Goal: Transaction & Acquisition: Purchase product/service

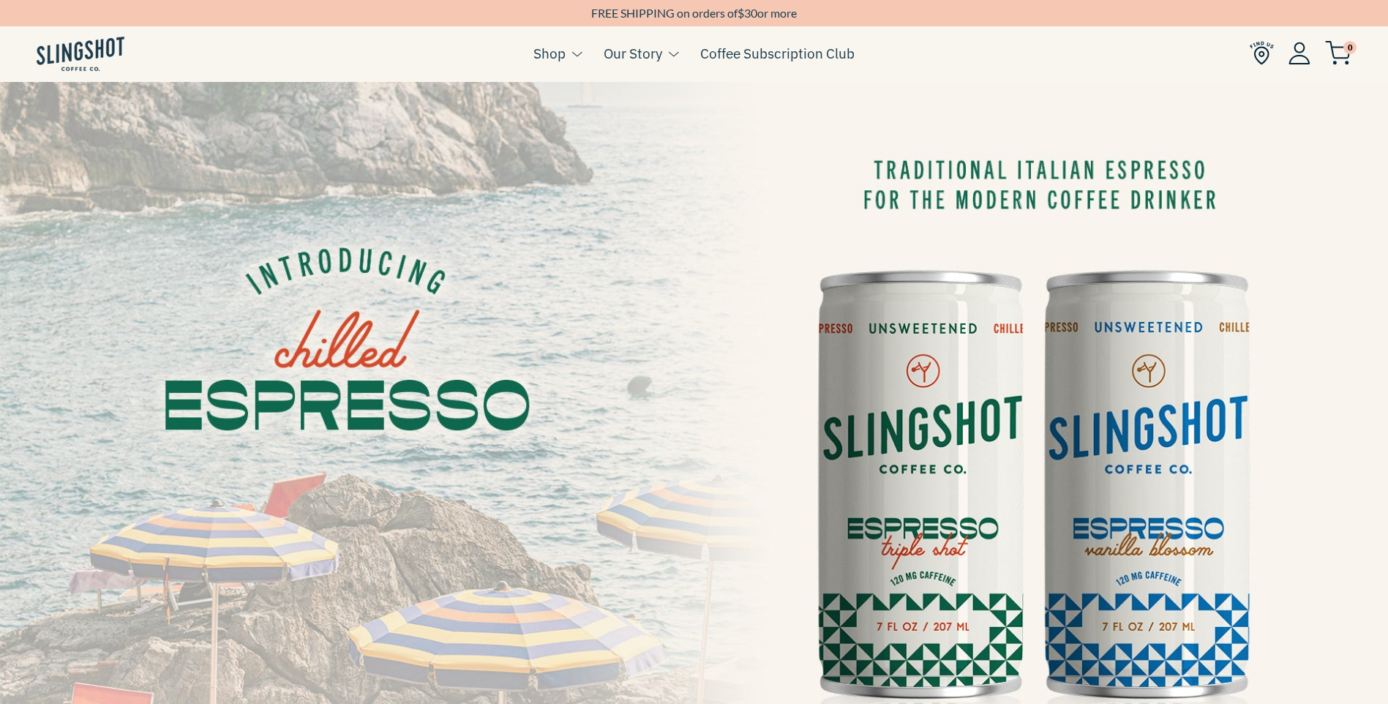
click at [1345, 50] on span "0" at bounding box center [1349, 47] width 13 height 13
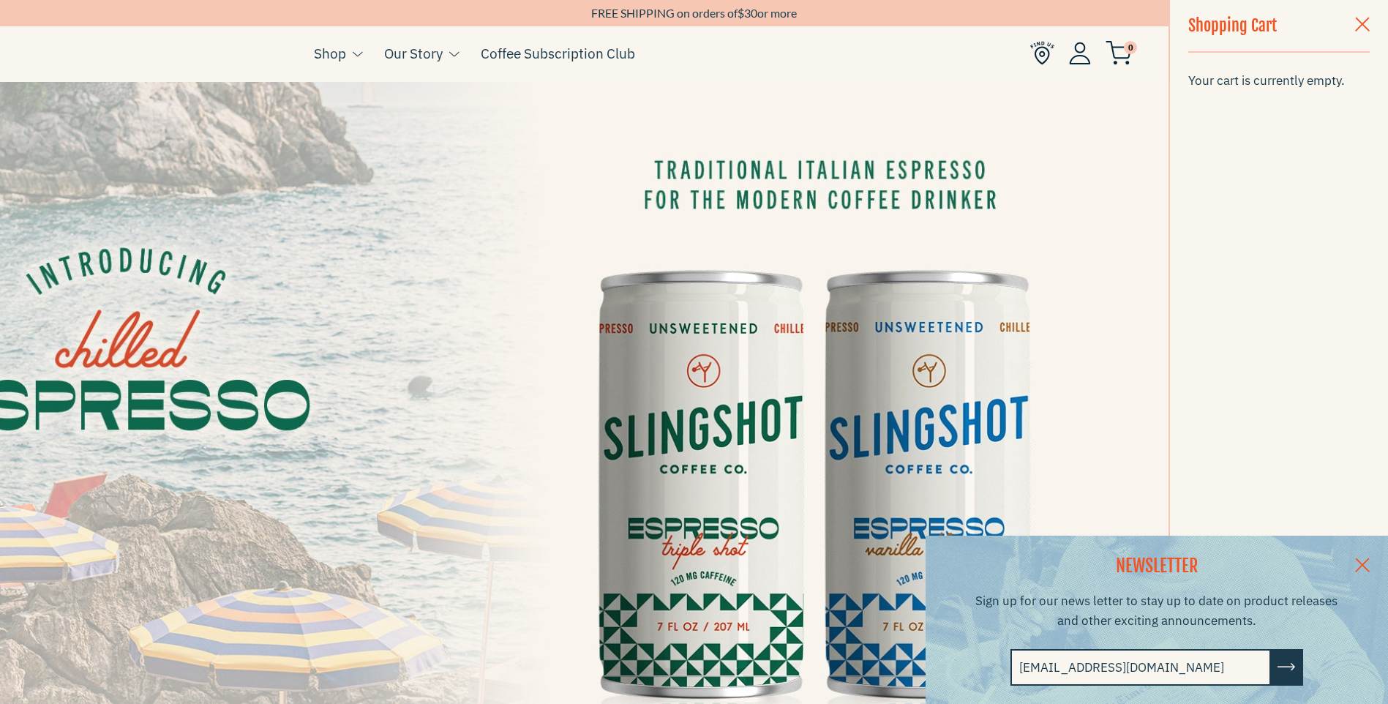
click at [1364, 27] on span "button" at bounding box center [1362, 26] width 15 height 16
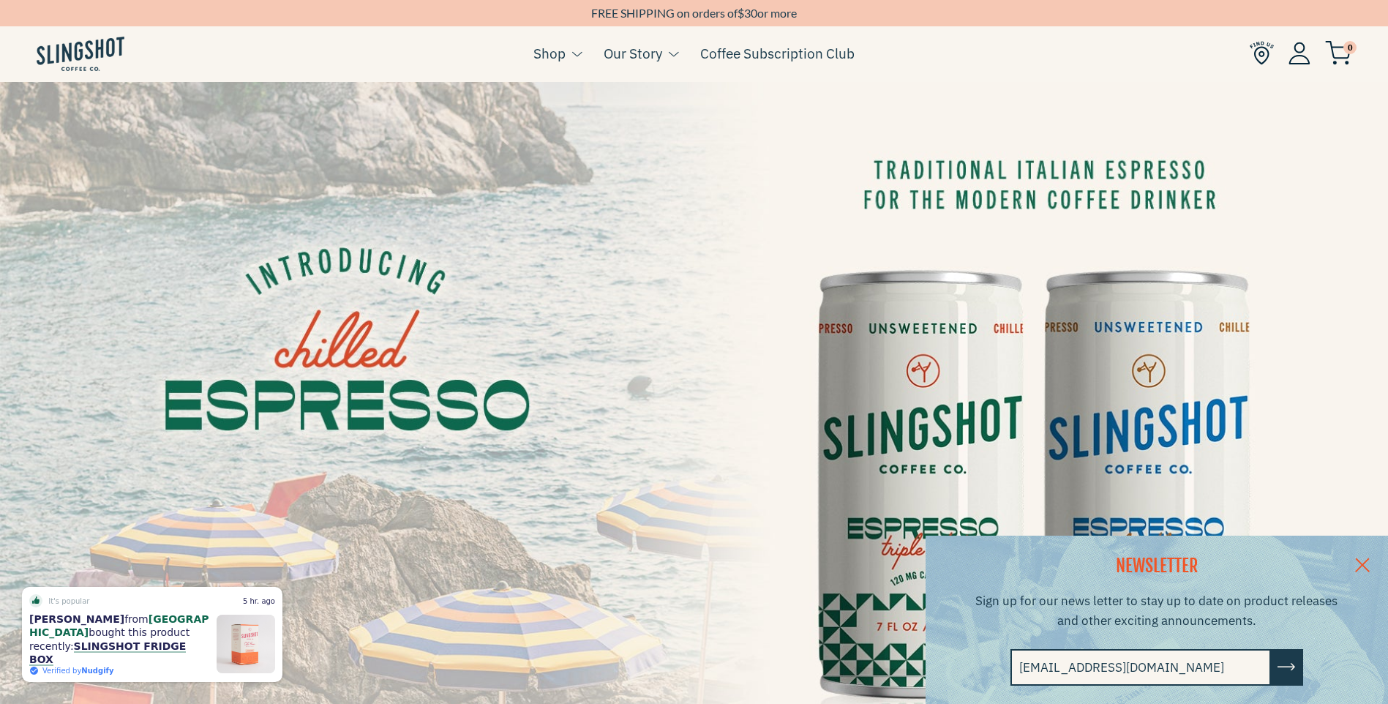
click at [1369, 558] on link at bounding box center [1362, 563] width 51 height 56
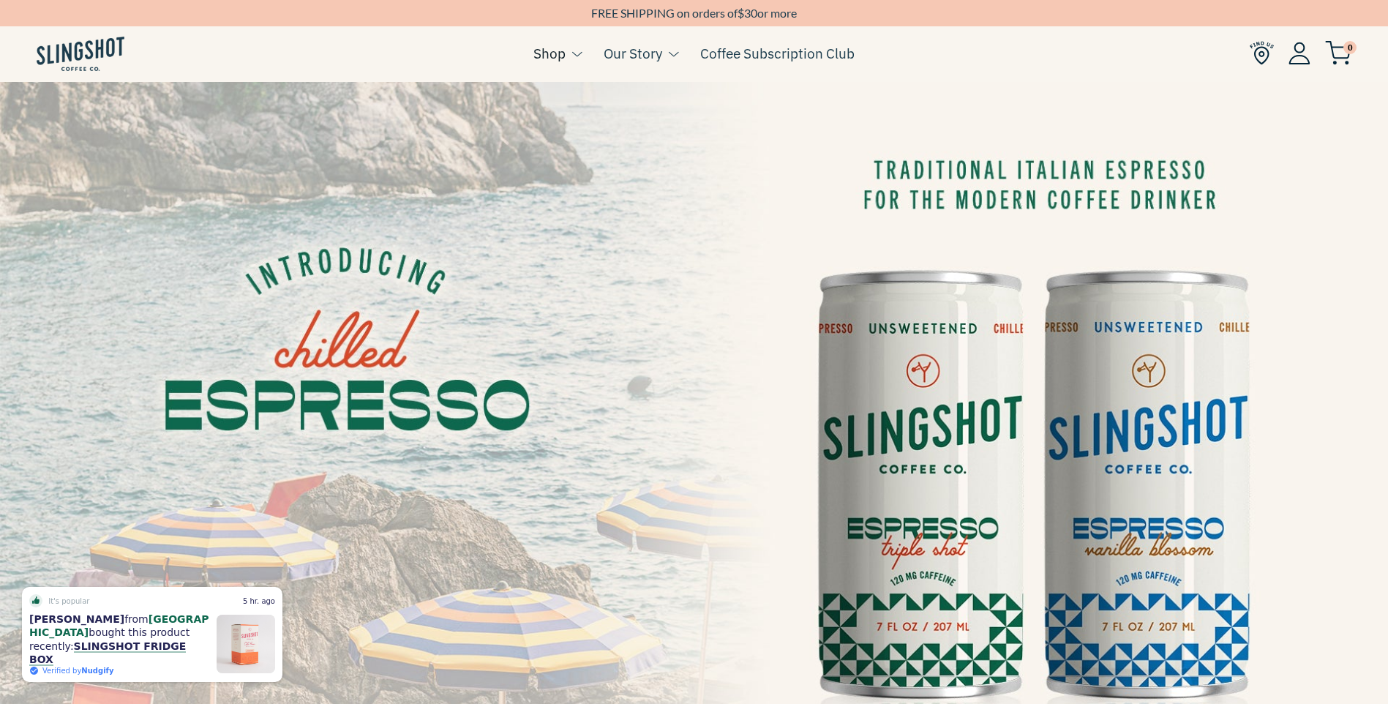
click at [562, 59] on link "Shop" at bounding box center [549, 53] width 32 height 22
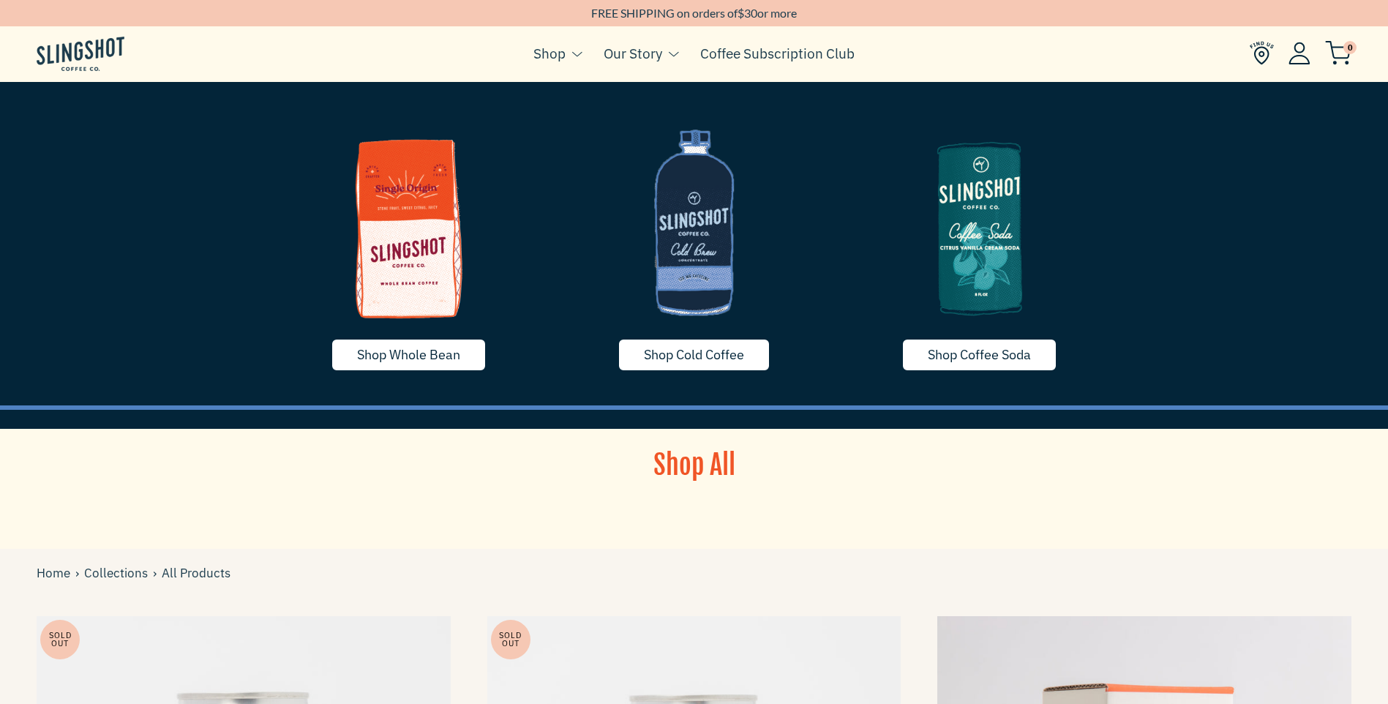
click at [694, 266] on img at bounding box center [694, 222] width 263 height 219
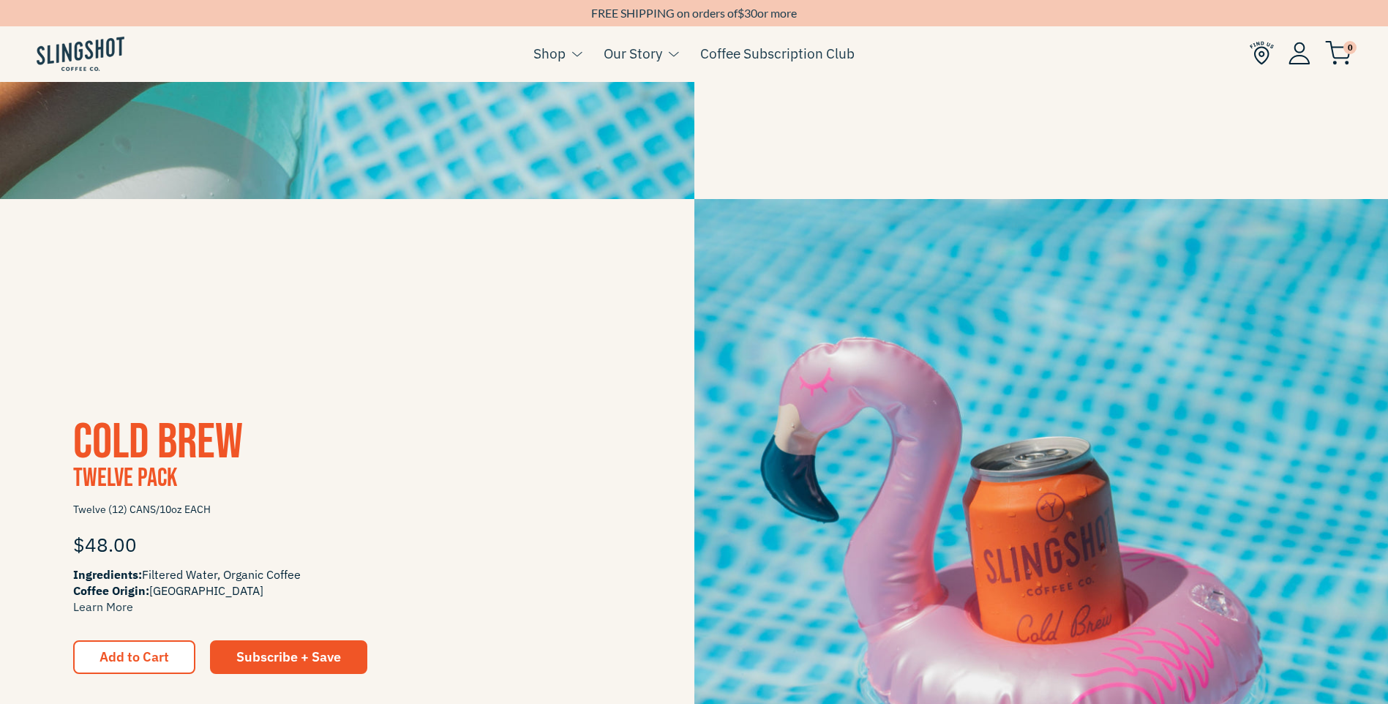
scroll to position [1683, 0]
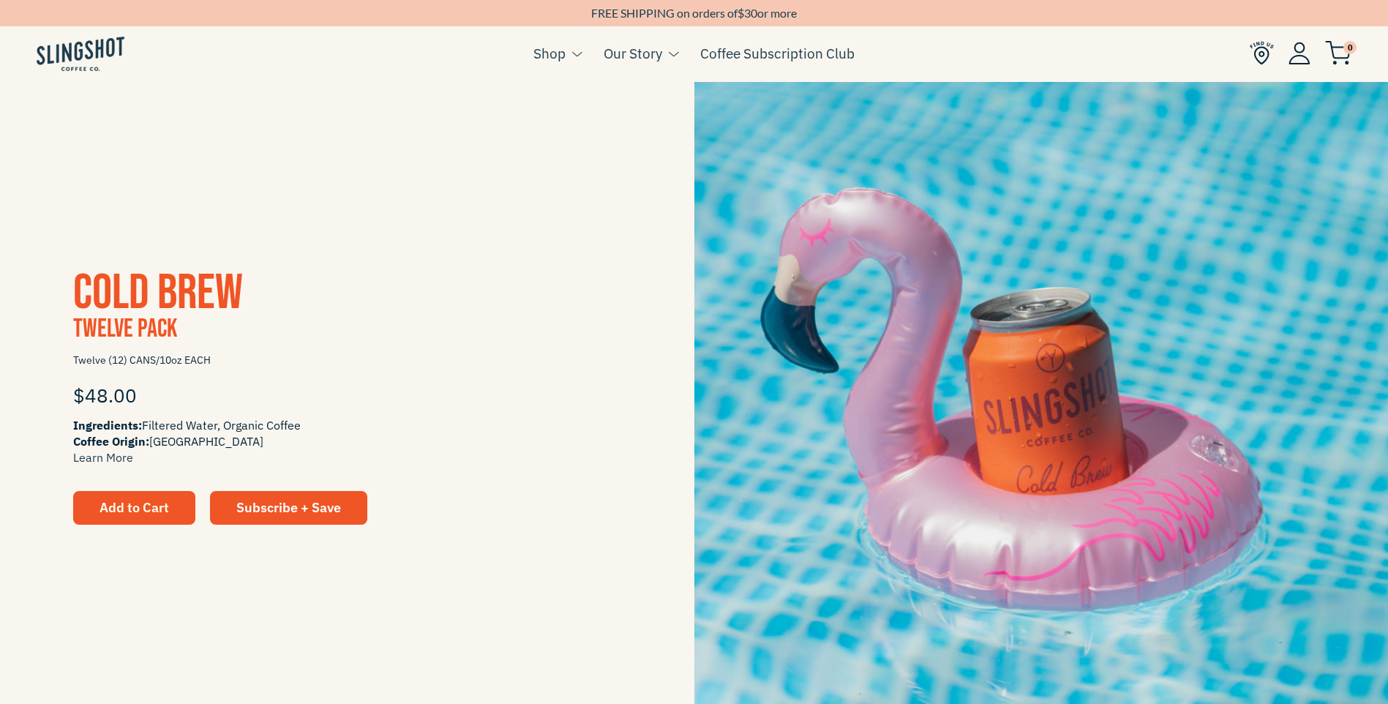
click at [137, 514] on span "Add to Cart" at bounding box center [133, 507] width 69 height 17
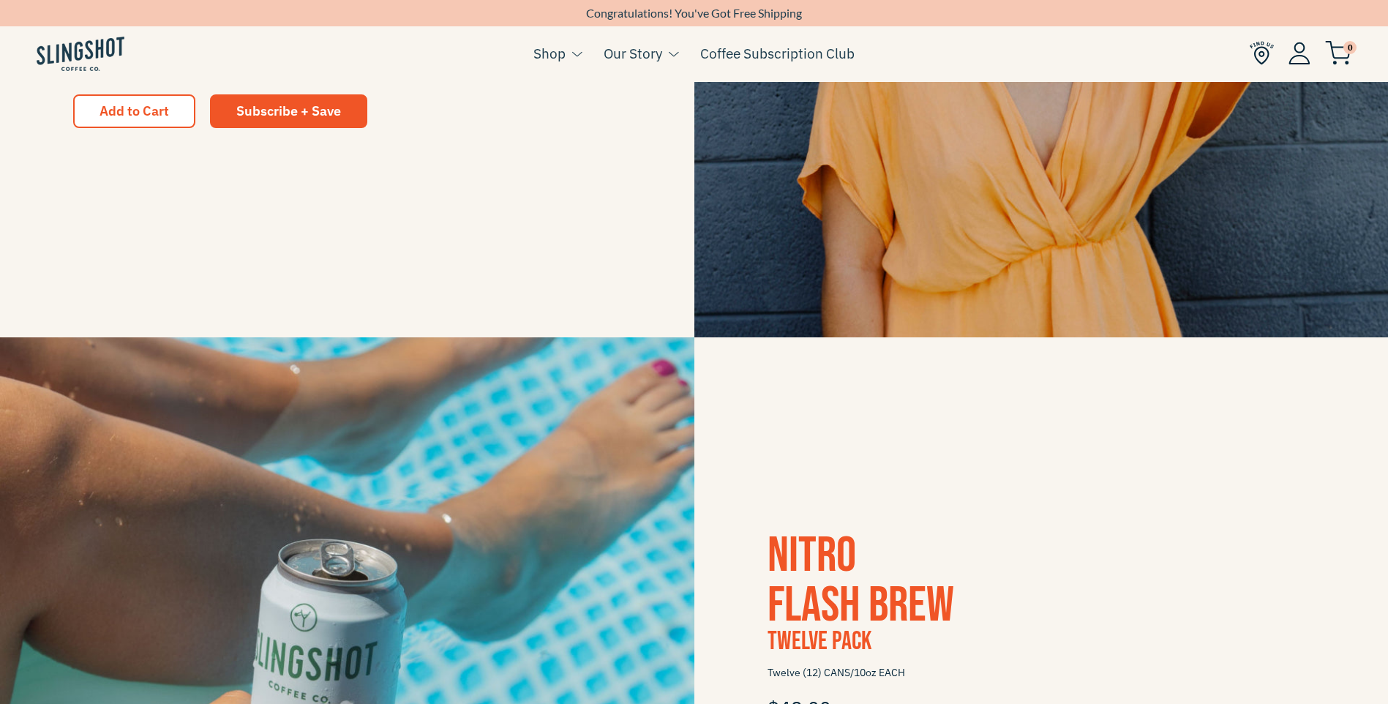
scroll to position [585, 0]
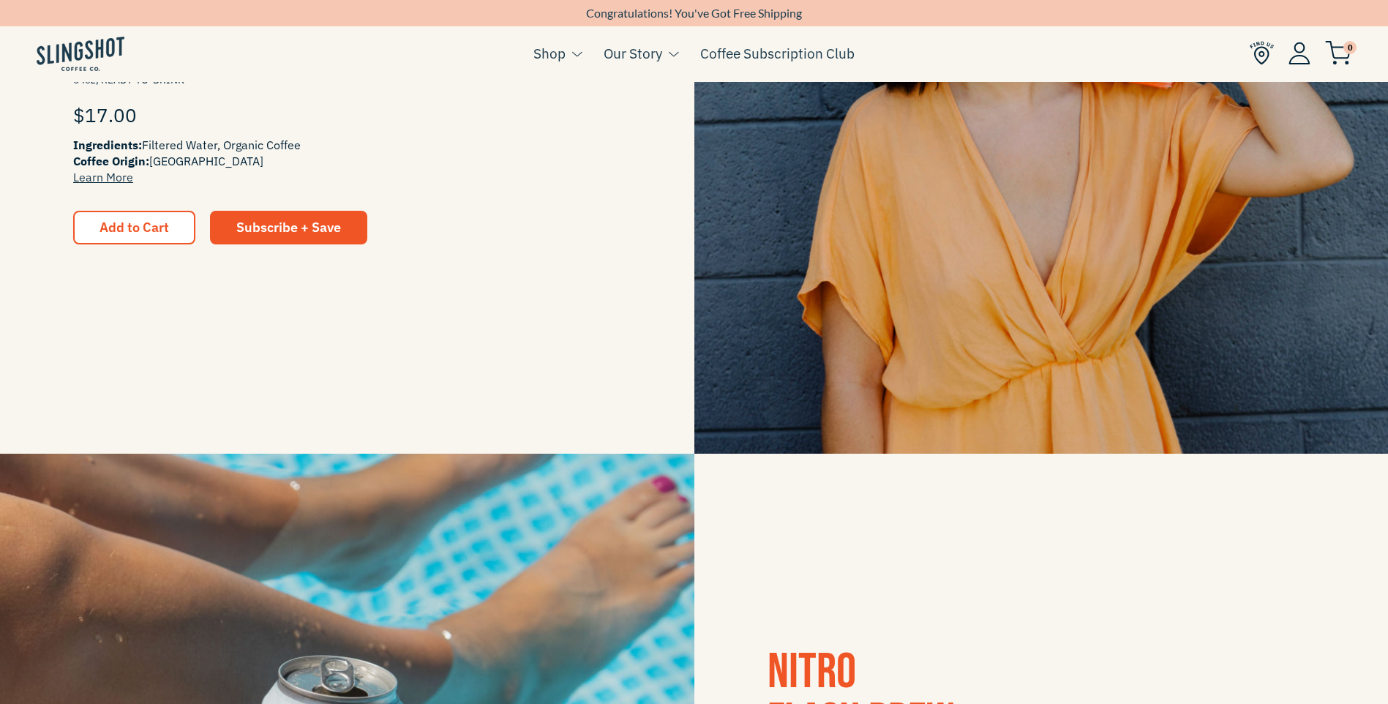
click at [1350, 54] on img at bounding box center [1338, 53] width 26 height 24
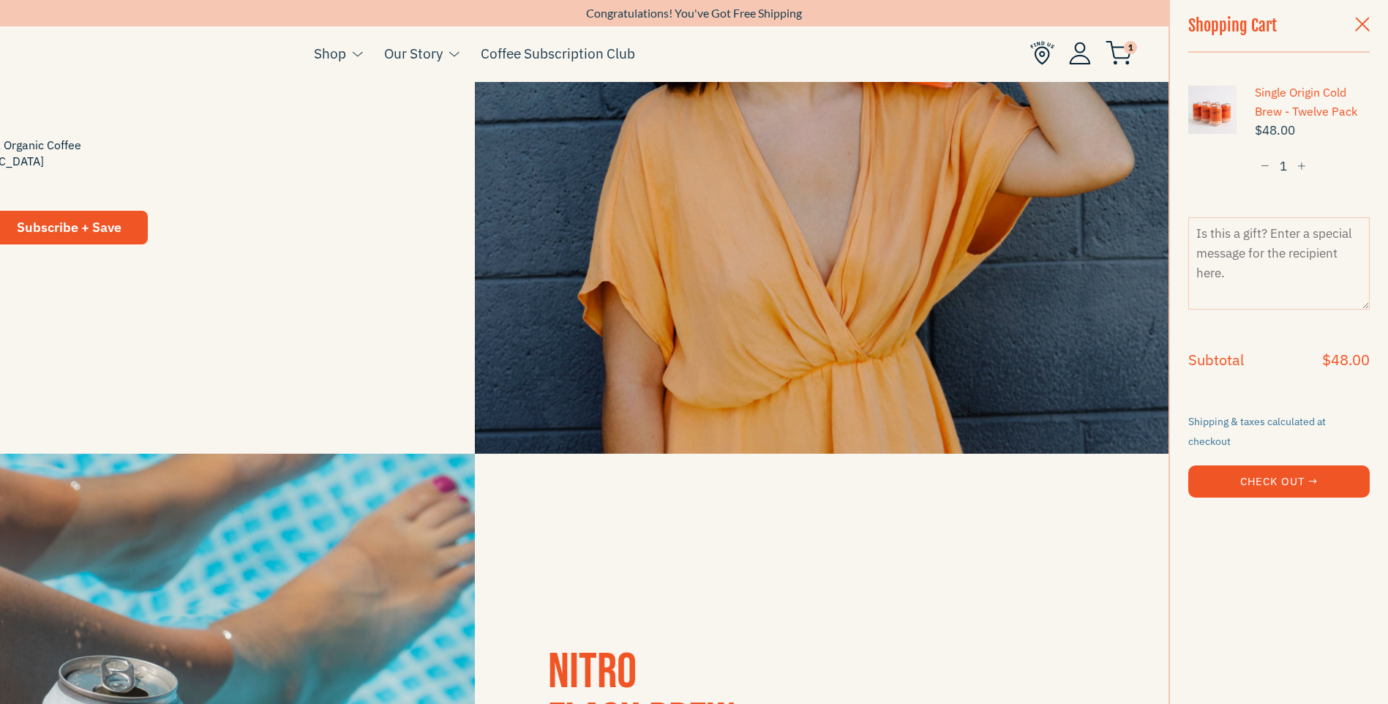
click at [1292, 474] on button "Check Out →" at bounding box center [1278, 481] width 181 height 32
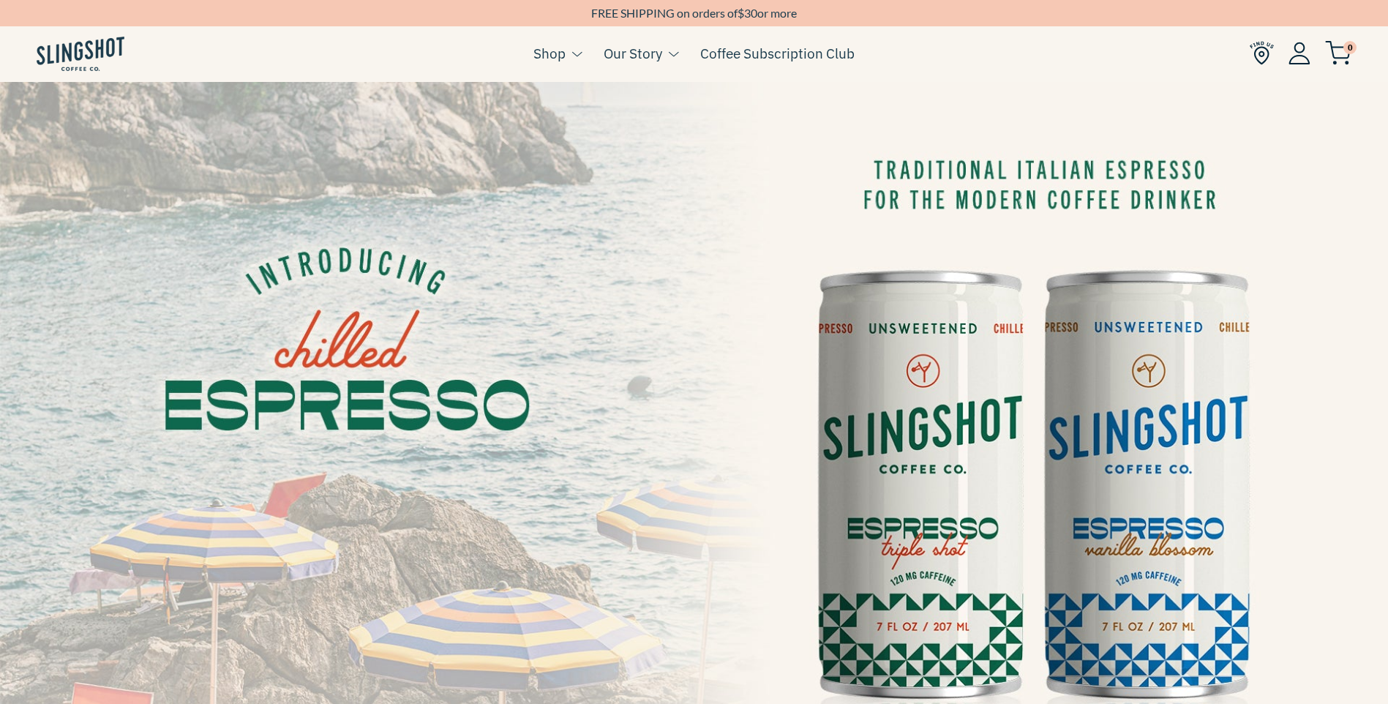
click at [1341, 61] on img at bounding box center [1338, 53] width 26 height 24
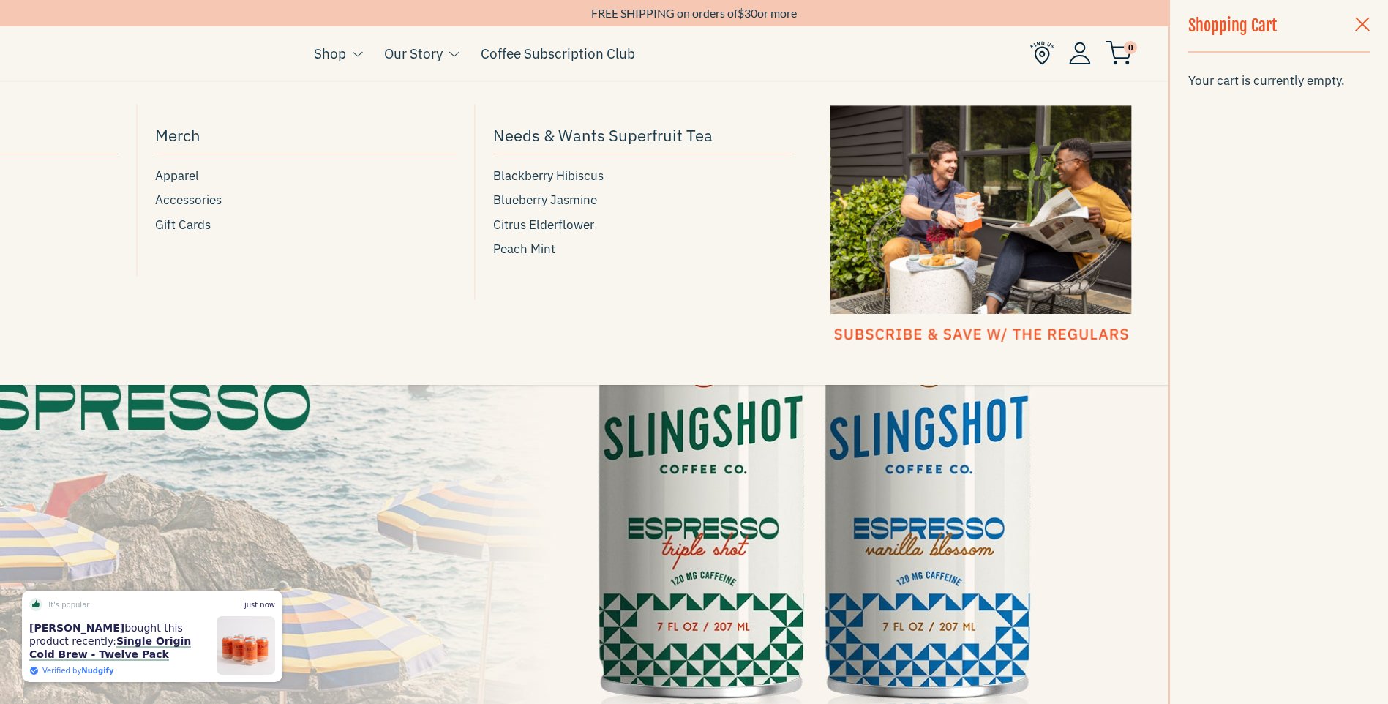
click at [345, 50] on link "Shop" at bounding box center [330, 53] width 32 height 22
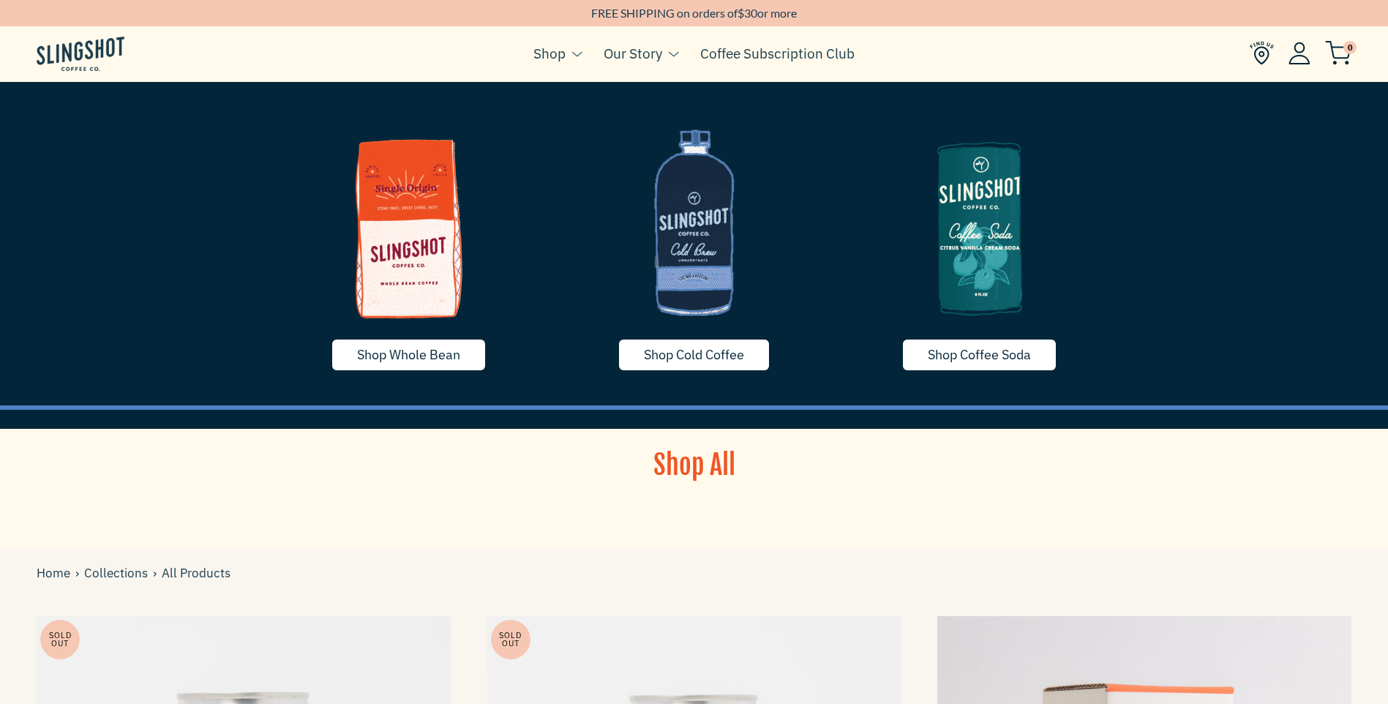
click at [712, 327] on img at bounding box center [694, 222] width 263 height 219
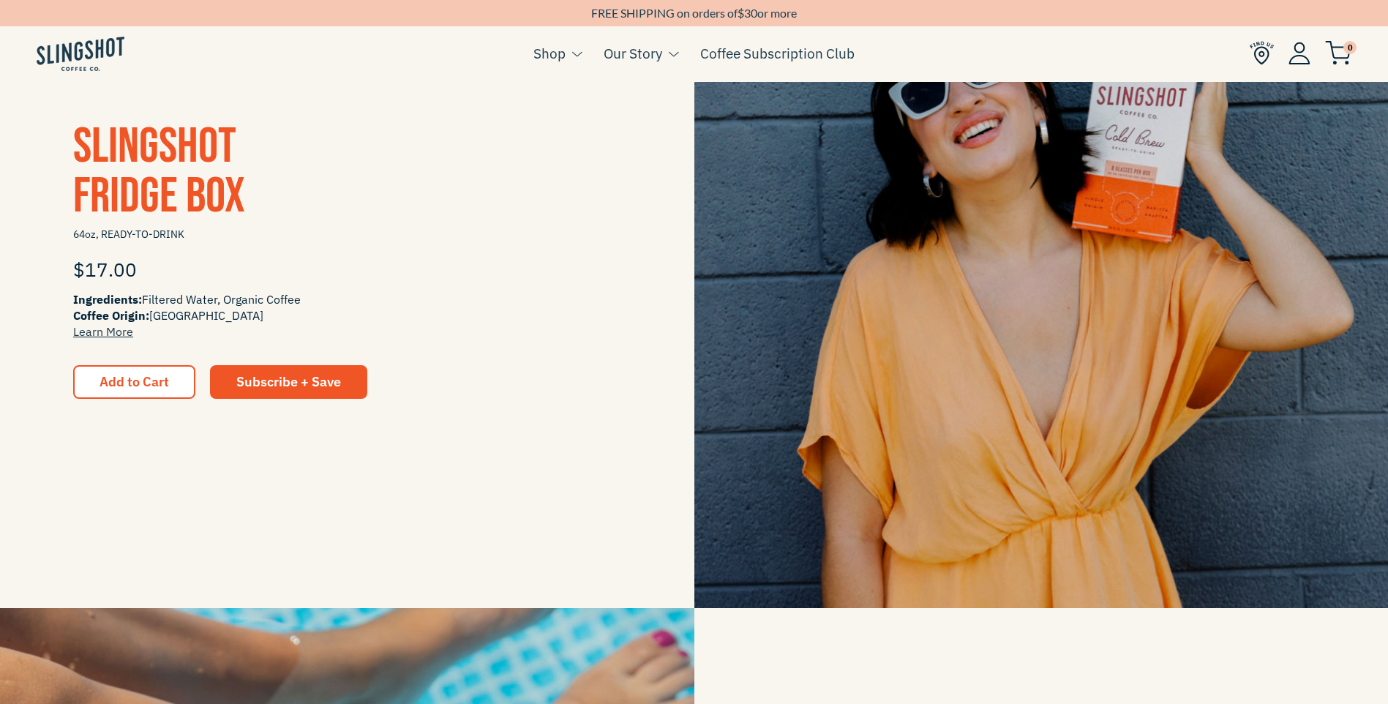
scroll to position [293, 0]
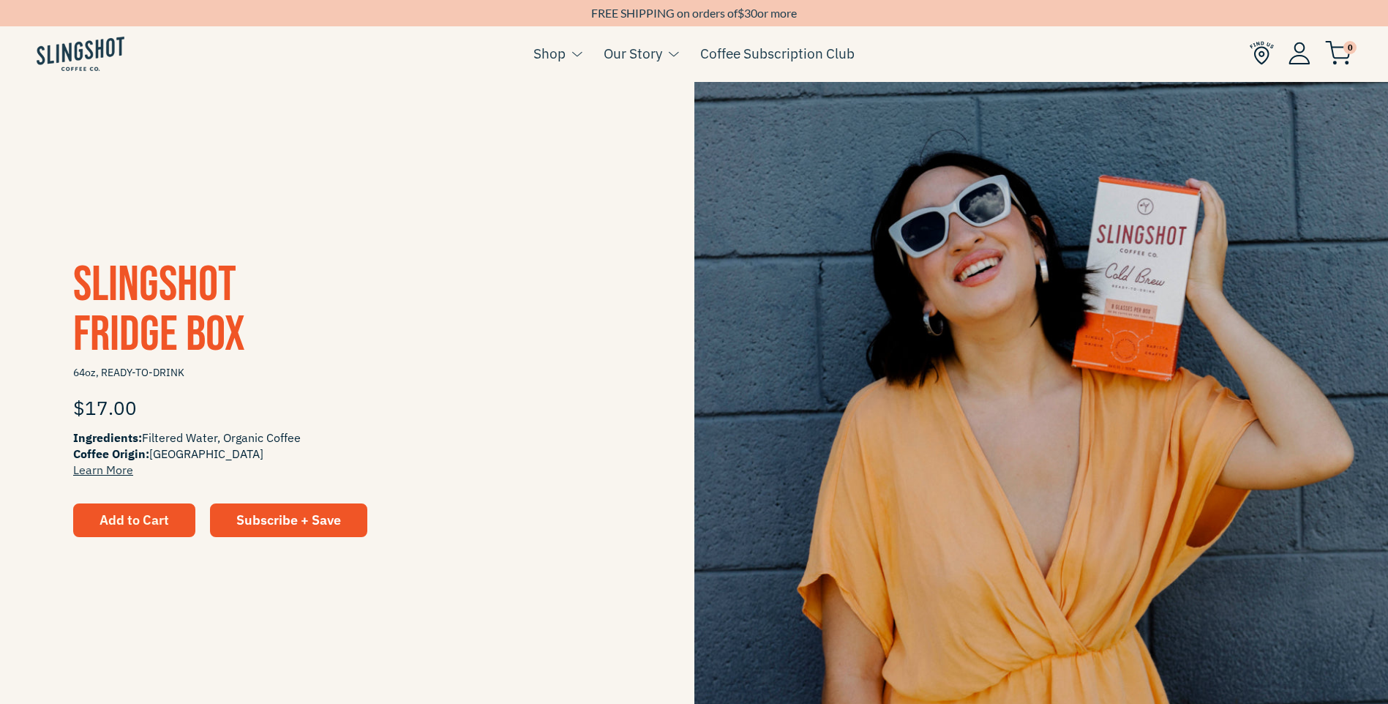
click at [136, 522] on span "Add to Cart" at bounding box center [133, 519] width 69 height 17
click at [1342, 47] on img at bounding box center [1338, 53] width 26 height 24
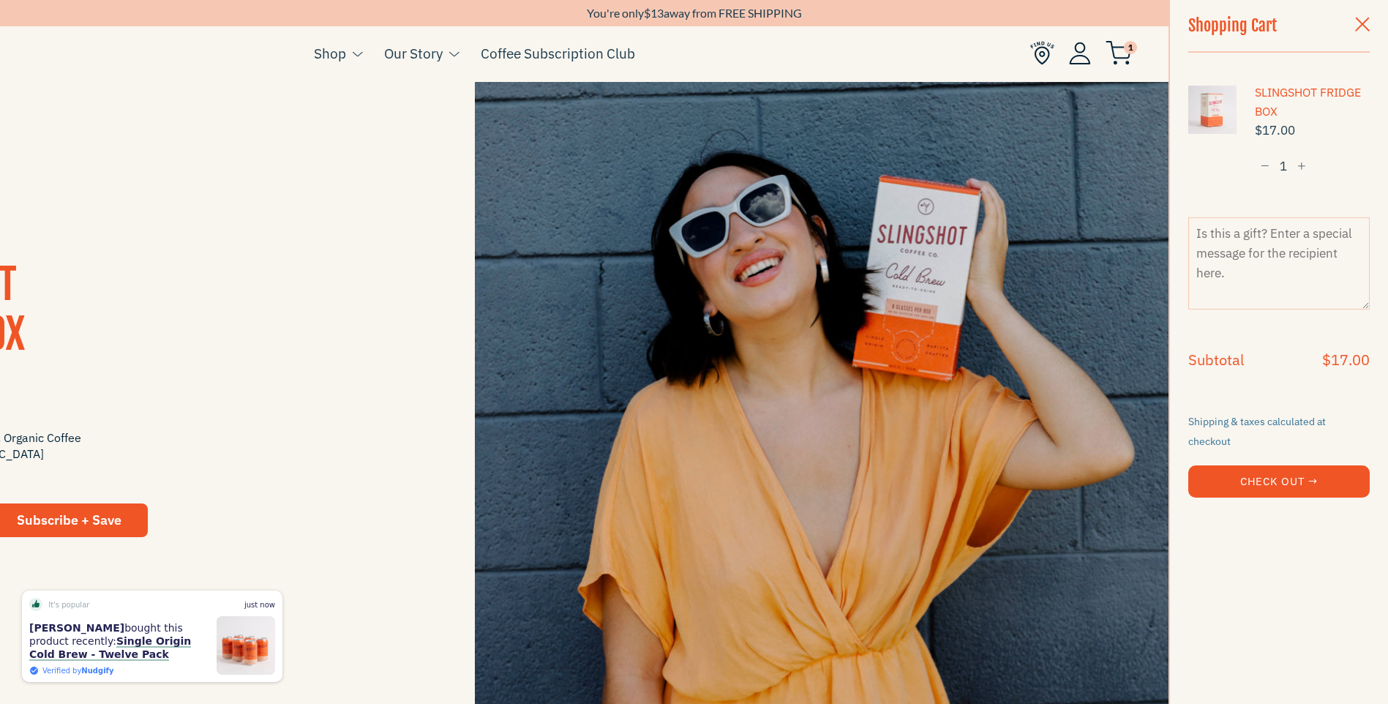
click at [1249, 465] on button "Check Out →" at bounding box center [1278, 481] width 181 height 32
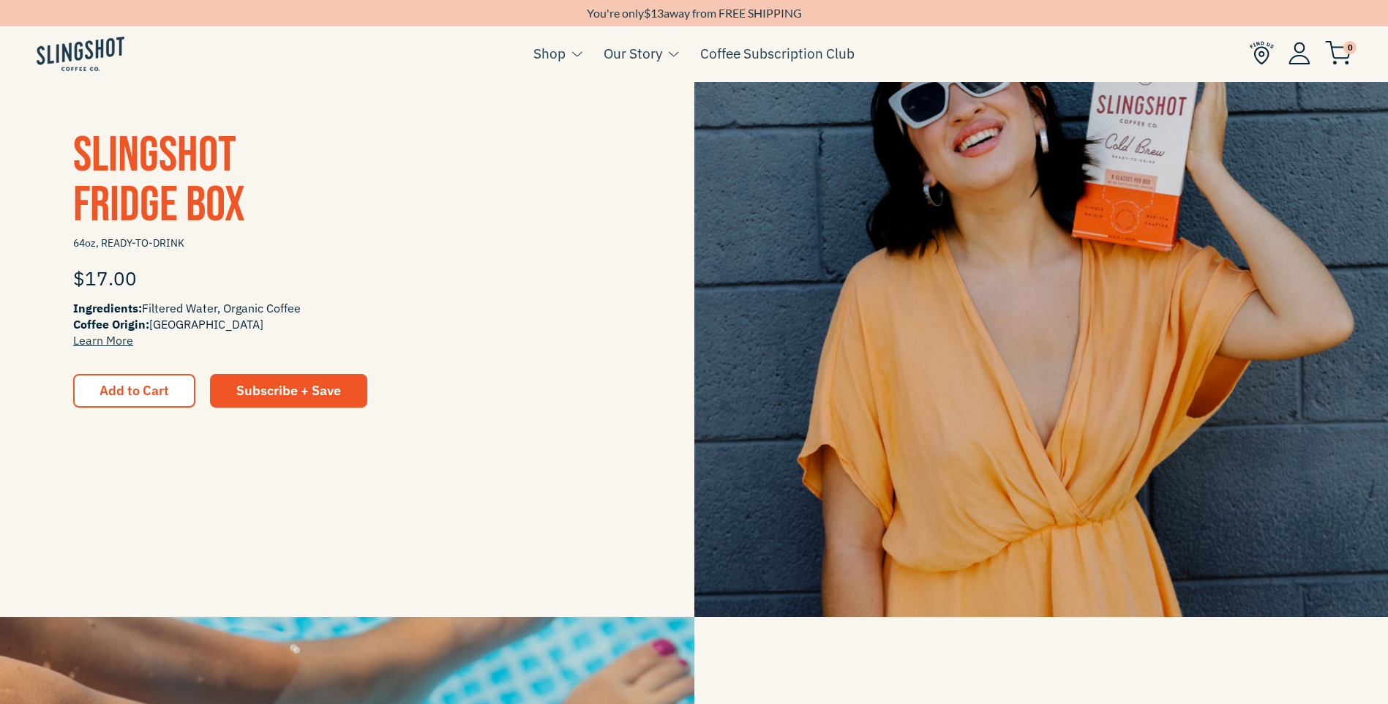
scroll to position [439, 0]
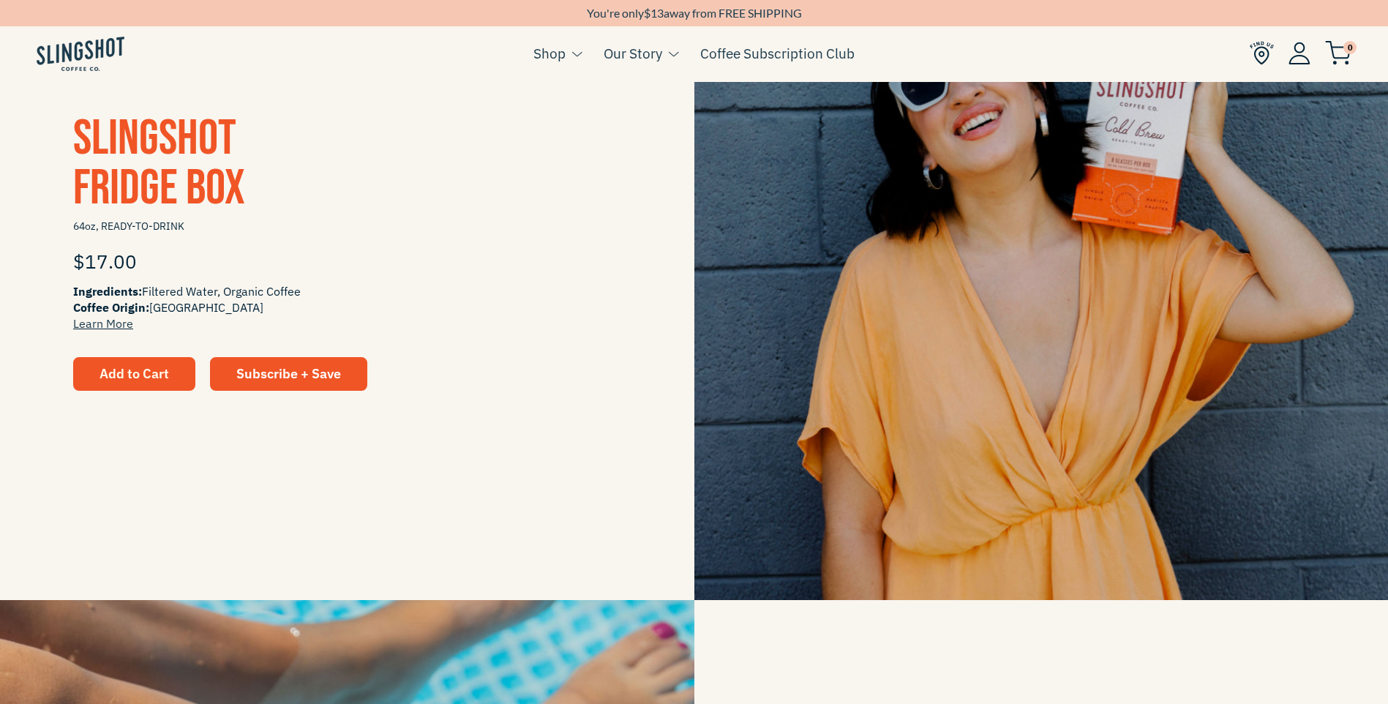
click at [120, 380] on span "Add to Cart" at bounding box center [133, 373] width 69 height 17
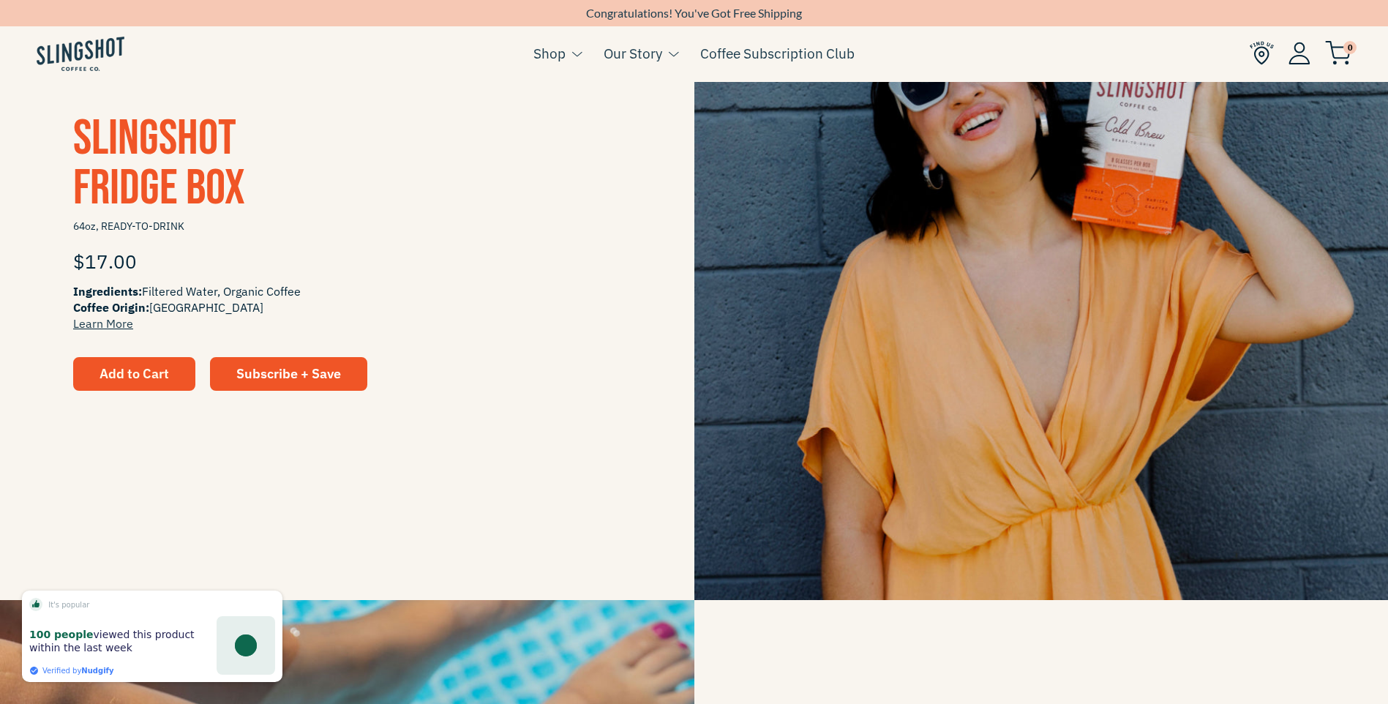
click at [146, 377] on span "Add to Cart" at bounding box center [133, 373] width 69 height 13
click at [1348, 58] on img at bounding box center [1338, 53] width 26 height 24
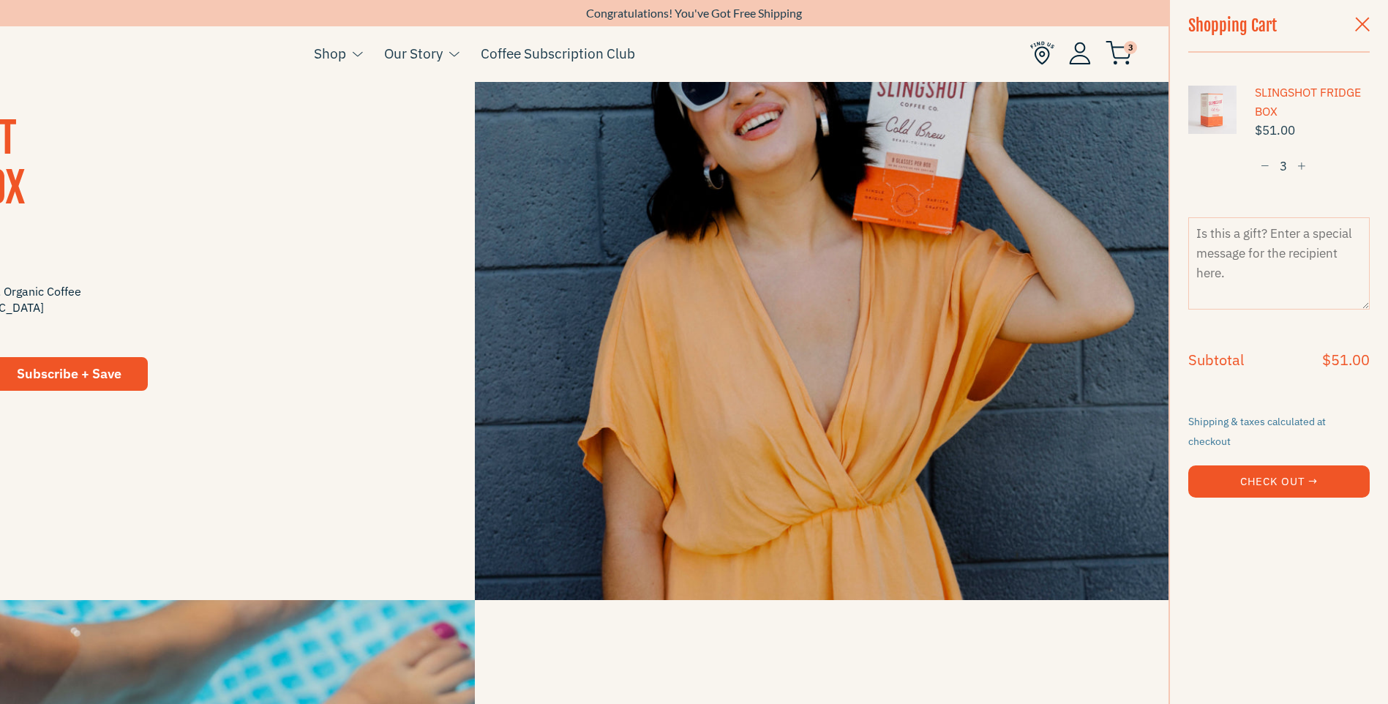
click at [1258, 166] on button "−" at bounding box center [1265, 166] width 20 height 27
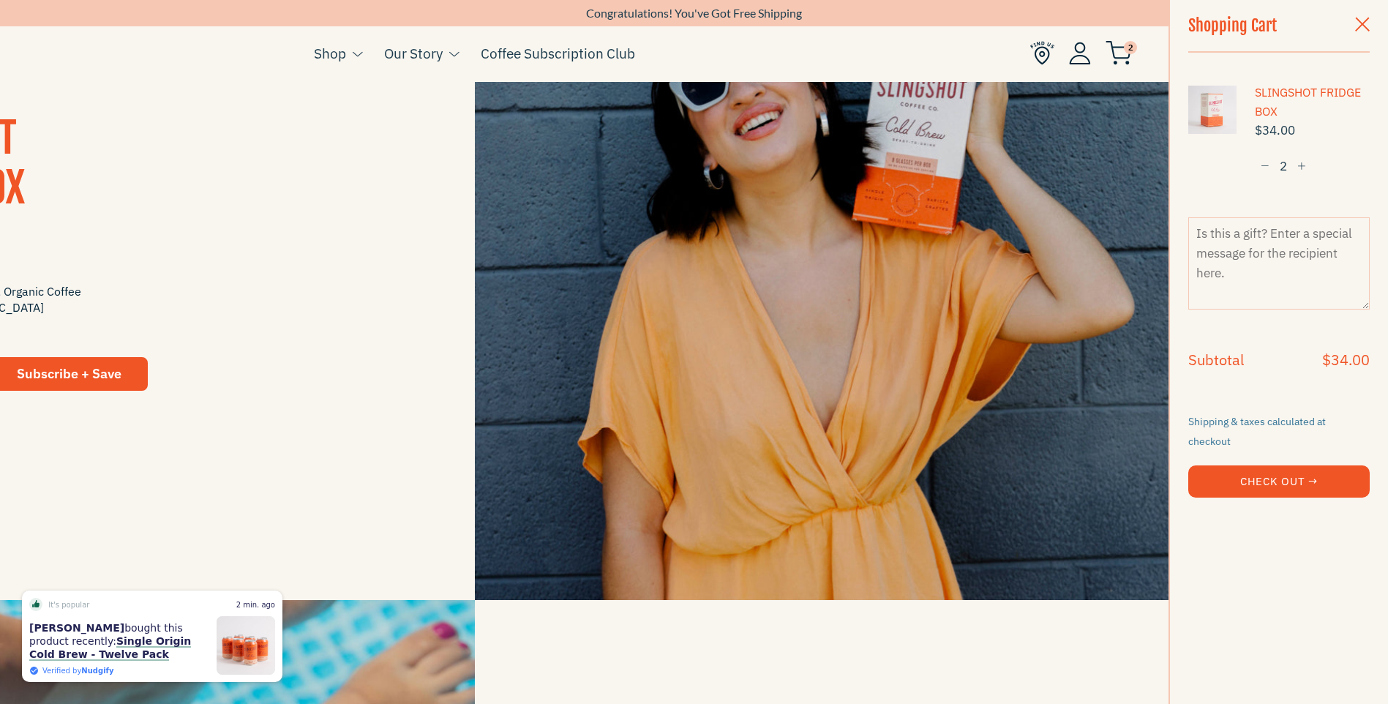
click at [1274, 469] on button "Check Out →" at bounding box center [1278, 481] width 181 height 32
